Goal: Information Seeking & Learning: Learn about a topic

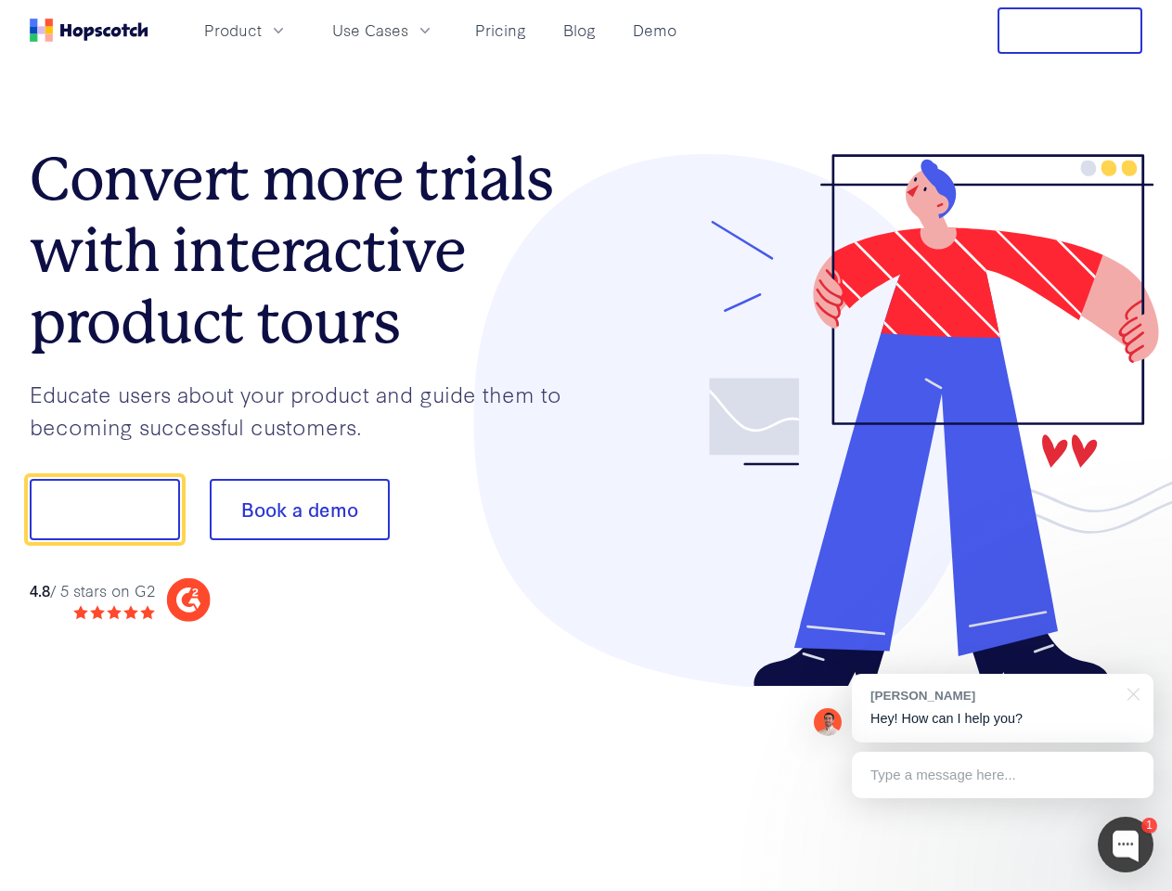
click at [586, 445] on div at bounding box center [864, 420] width 557 height 533
click at [262, 30] on span "Product" at bounding box center [233, 30] width 58 height 23
click at [408, 30] on span "Use Cases" at bounding box center [370, 30] width 76 height 23
click at [1070, 31] on button "Free Trial" at bounding box center [1069, 30] width 145 height 46
click at [104, 509] on button "Show me!" at bounding box center [105, 509] width 150 height 61
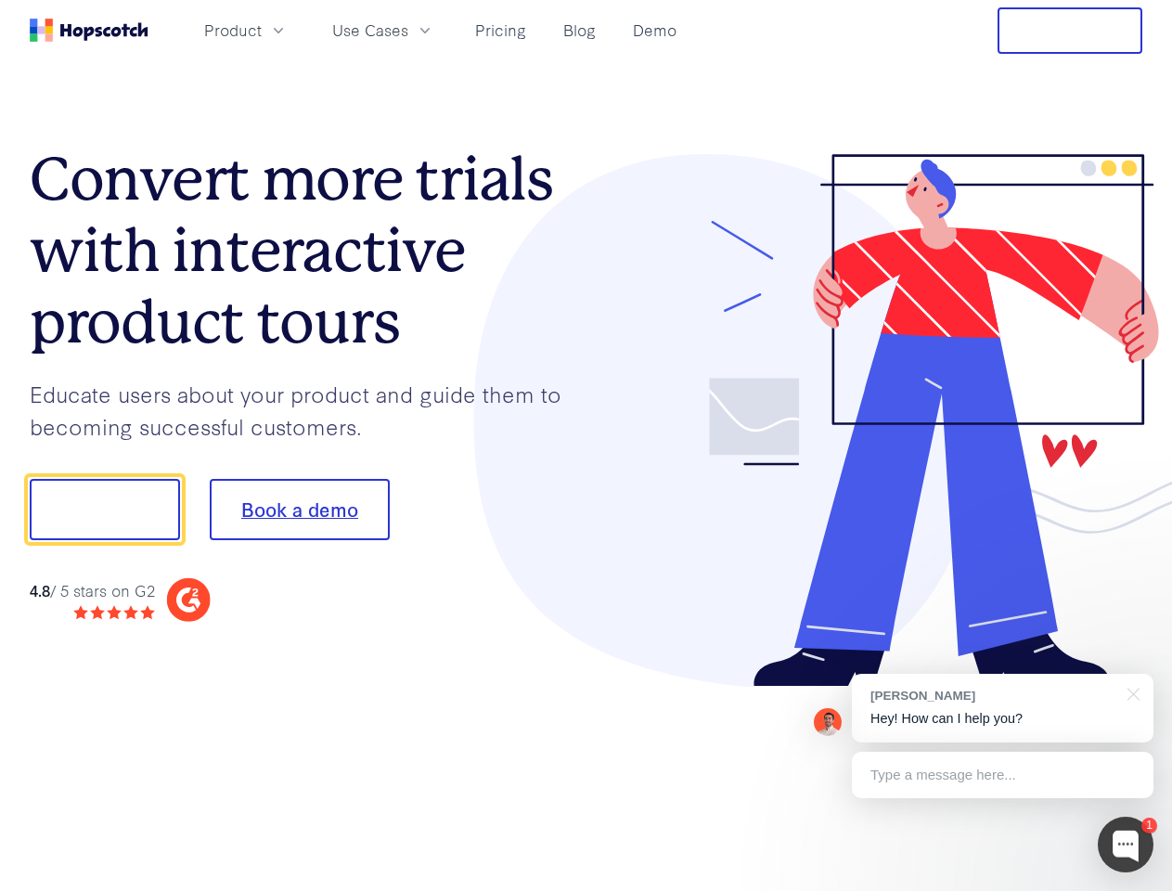
click at [299, 509] on button "Book a demo" at bounding box center [300, 509] width 180 height 61
click at [1125, 844] on div at bounding box center [1125, 844] width 56 height 56
click at [1002, 708] on div "[PERSON_NAME] Hey! How can I help you?" at bounding box center [1003, 708] width 302 height 69
click at [1130, 692] on div at bounding box center [979, 507] width 348 height 619
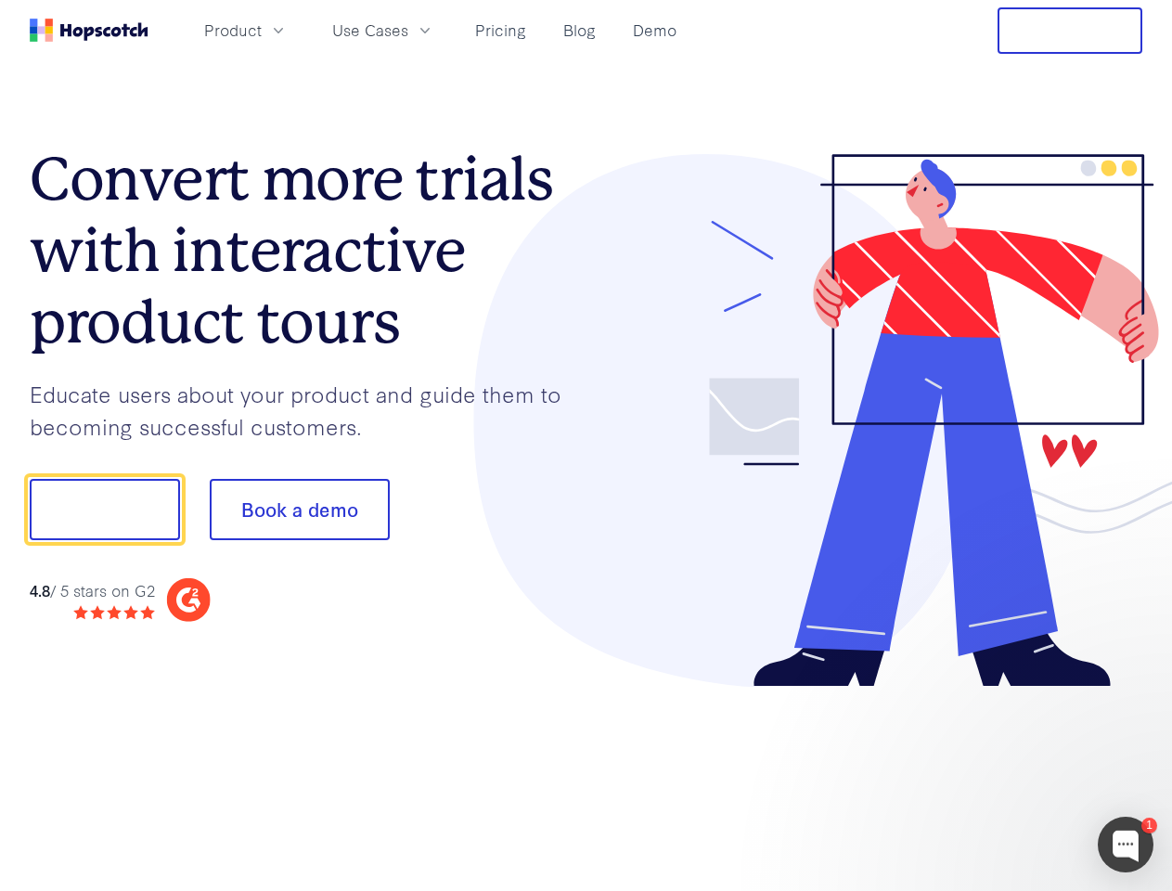
click at [1002, 775] on div at bounding box center [979, 631] width 348 height 370
